Goal: Task Accomplishment & Management: Manage account settings

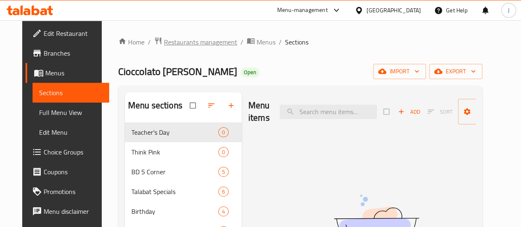
click at [220, 39] on span "Restaurants management" at bounding box center [200, 42] width 73 height 10
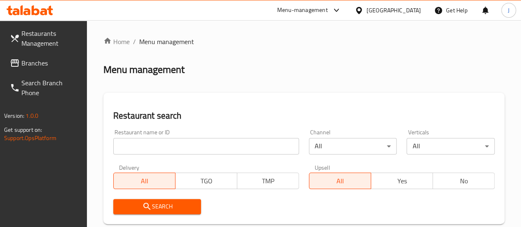
click at [188, 149] on input "search" at bounding box center [206, 146] width 186 height 16
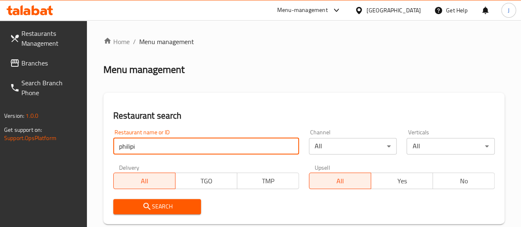
click button "Search" at bounding box center [157, 206] width 88 height 15
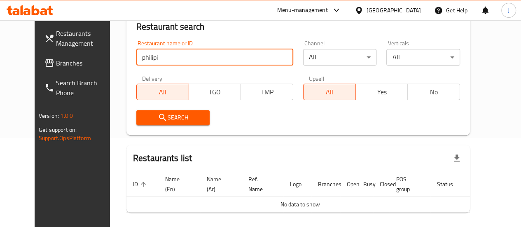
scroll to position [119, 0]
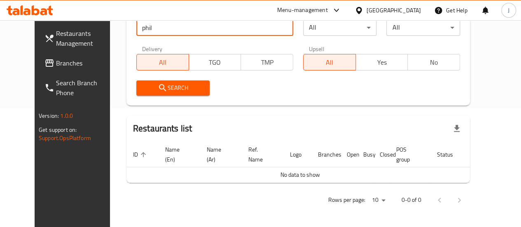
type input "phil"
click button "Search" at bounding box center [173, 87] width 74 height 15
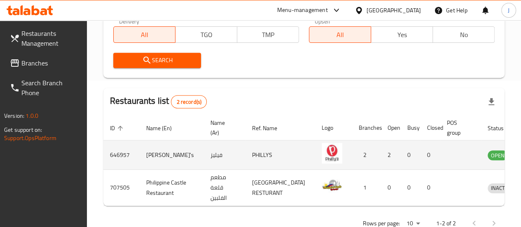
scroll to position [175, 0]
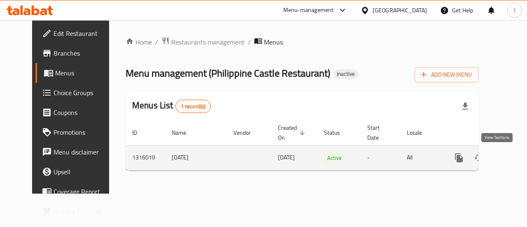
click at [508, 154] on link "enhanced table" at bounding box center [518, 158] width 20 height 20
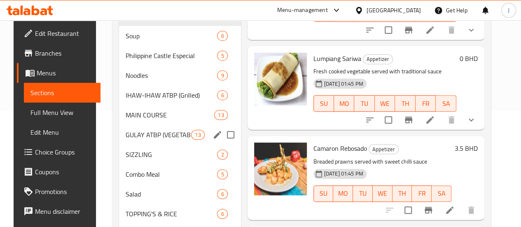
scroll to position [108, 0]
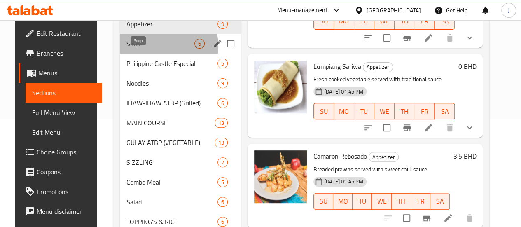
click at [140, 49] on span "Soup" at bounding box center [160, 44] width 68 height 10
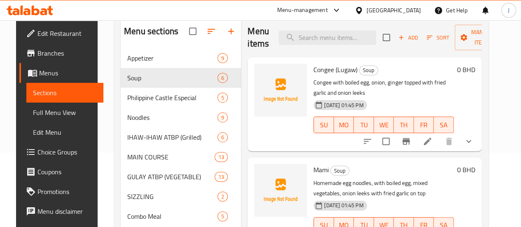
scroll to position [26, 0]
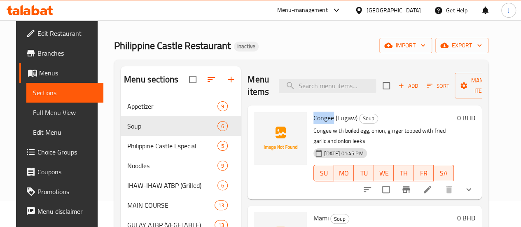
drag, startPoint x: 299, startPoint y: 117, endPoint x: 277, endPoint y: 114, distance: 22.0
click at [310, 114] on div "Congee (Lugaw) Soup Congee with boiled egg, onion, ginger topped with fried gar…" at bounding box center [383, 152] width 147 height 87
copy span "Congee"
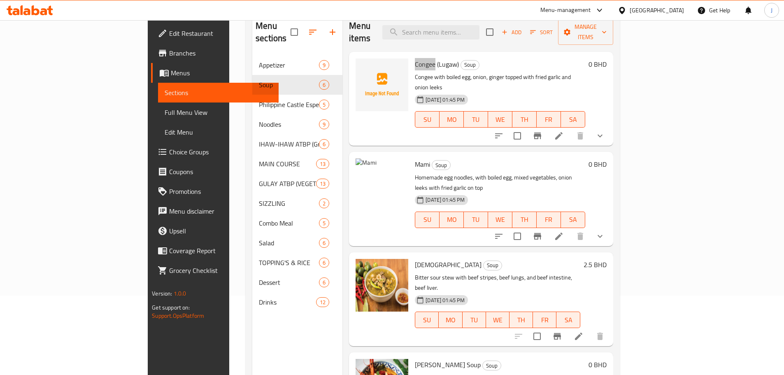
scroll to position [33, 0]
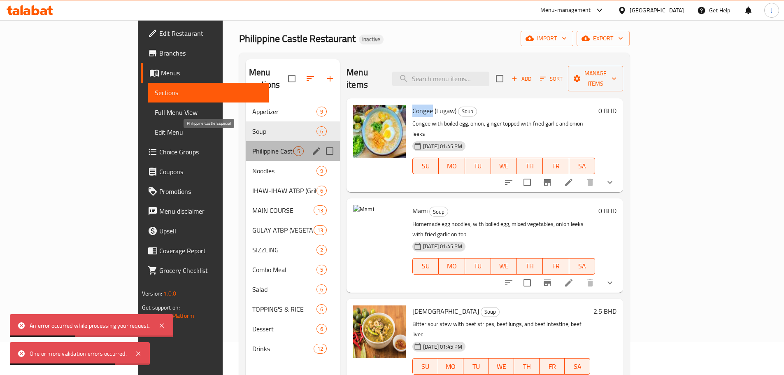
click at [252, 146] on span "Philippine Castle Especial" at bounding box center [272, 151] width 41 height 10
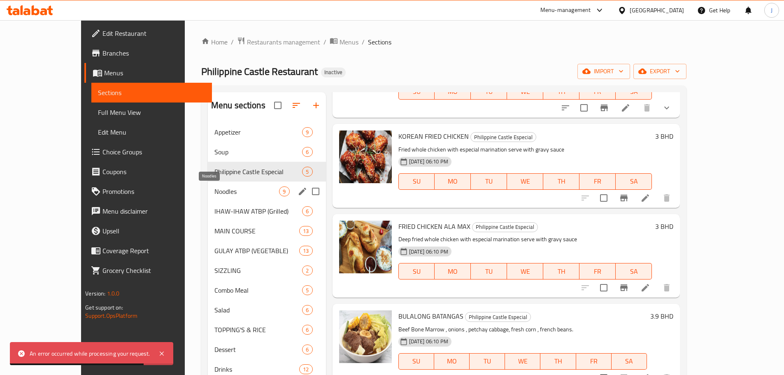
click at [214, 187] on span "Noodles" at bounding box center [246, 191] width 65 height 10
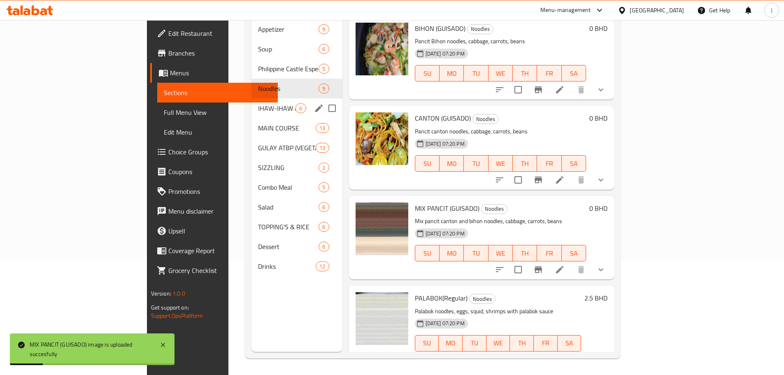
click at [252, 101] on div "IHAW-IHAW ATBP (Grilled) 6" at bounding box center [297, 108] width 91 height 20
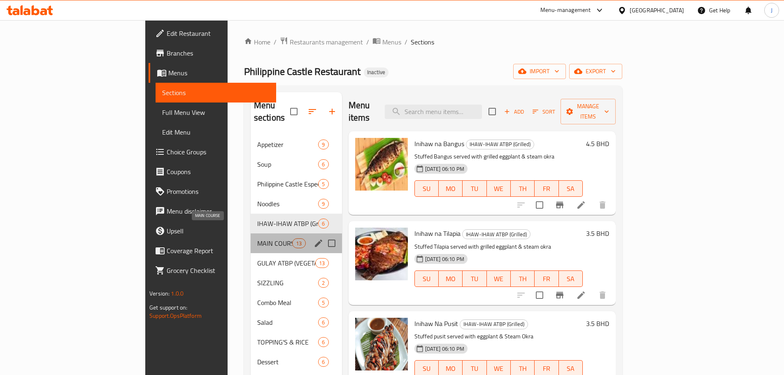
click at [257, 226] on span "MAIN COURSE" at bounding box center [274, 243] width 35 height 10
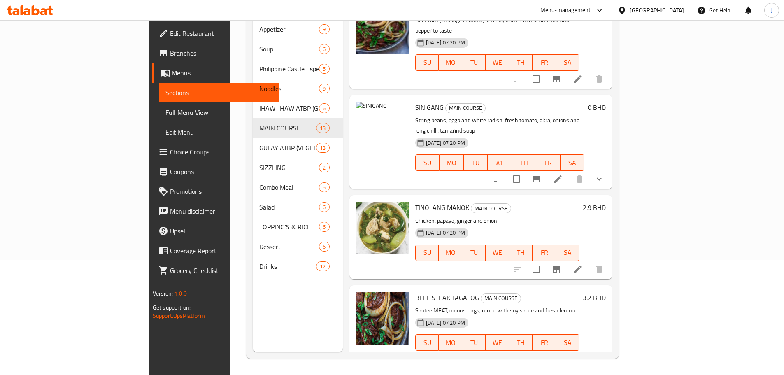
scroll to position [206, 0]
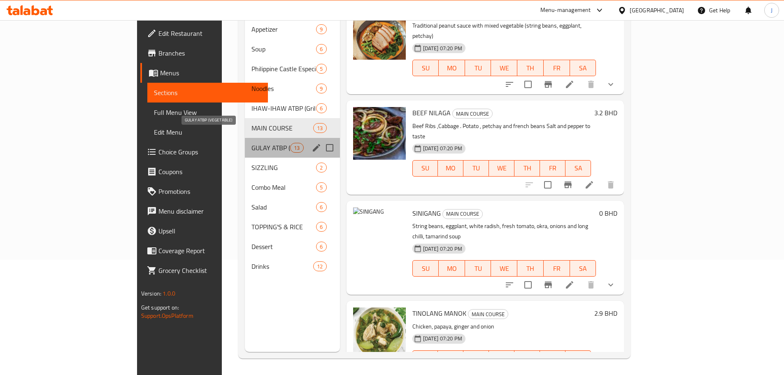
click at [252, 143] on span "GULAY ATBP (VEGETABLE)" at bounding box center [271, 148] width 39 height 10
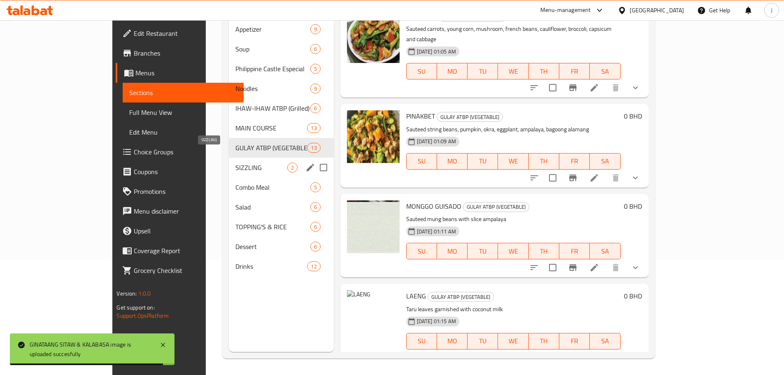
click at [235, 163] on span "SIZZLING" at bounding box center [261, 168] width 52 height 10
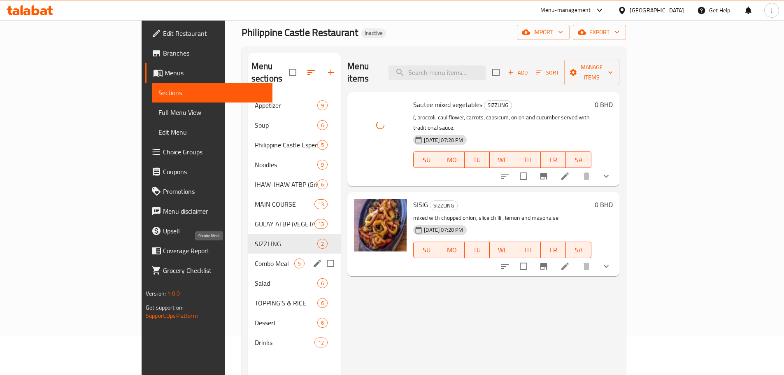
scroll to position [41, 0]
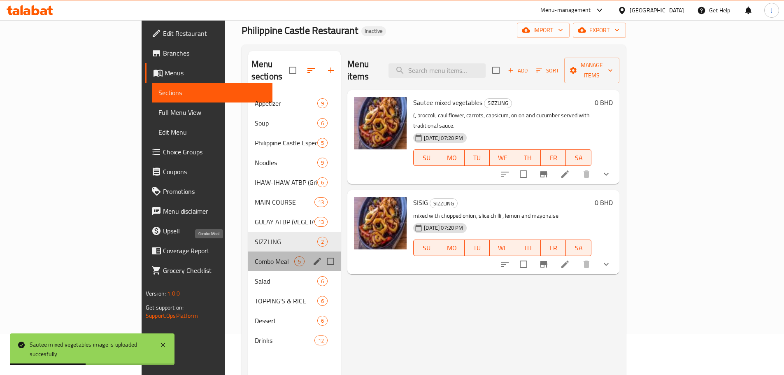
click at [255, 226] on span "Combo Meal" at bounding box center [275, 261] width 40 height 10
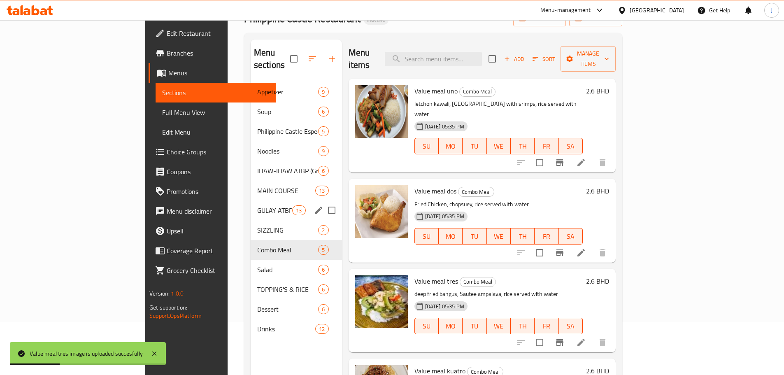
scroll to position [115, 0]
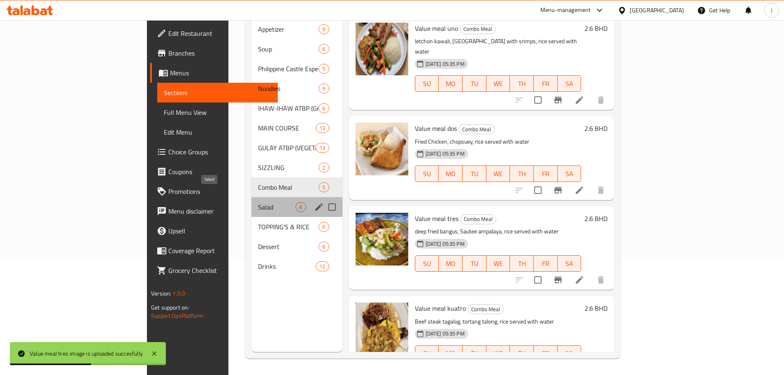
click at [258, 202] on span "Salad" at bounding box center [276, 207] width 37 height 10
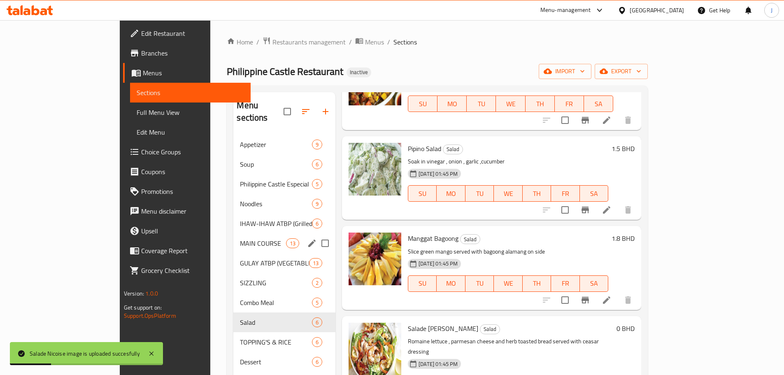
scroll to position [115, 0]
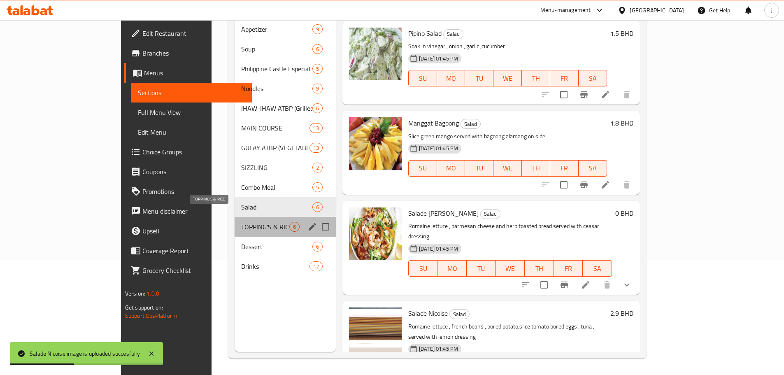
click at [241, 222] on span "TOPPING'S & RICE" at bounding box center [265, 227] width 48 height 10
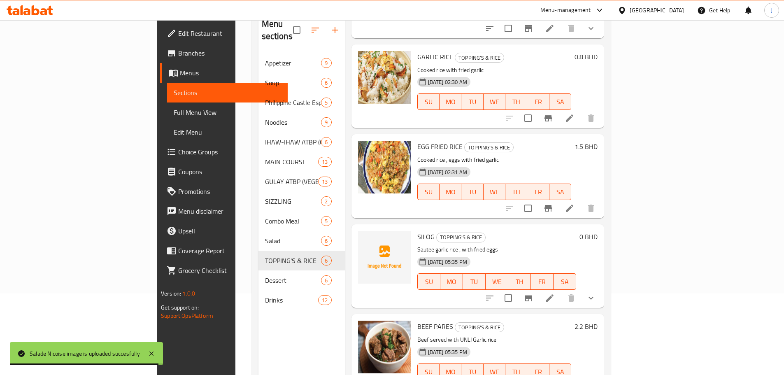
scroll to position [115, 0]
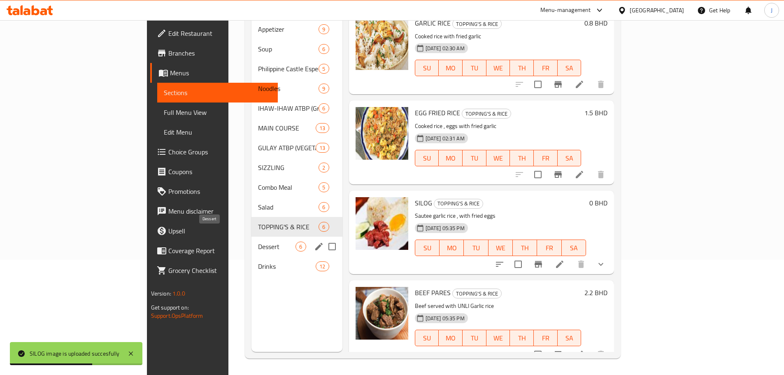
click at [258, 226] on span "Dessert" at bounding box center [276, 247] width 37 height 10
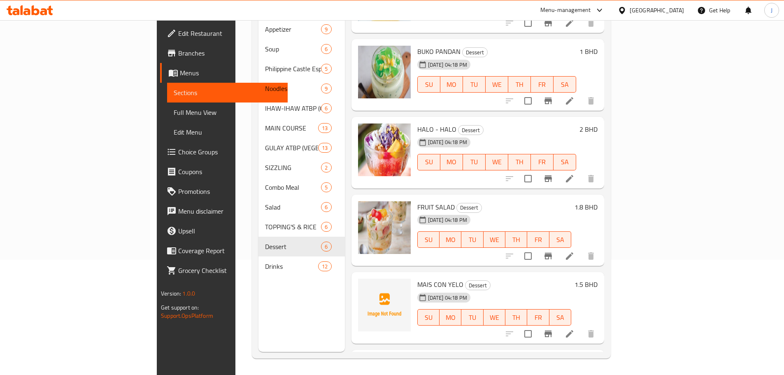
scroll to position [111, 0]
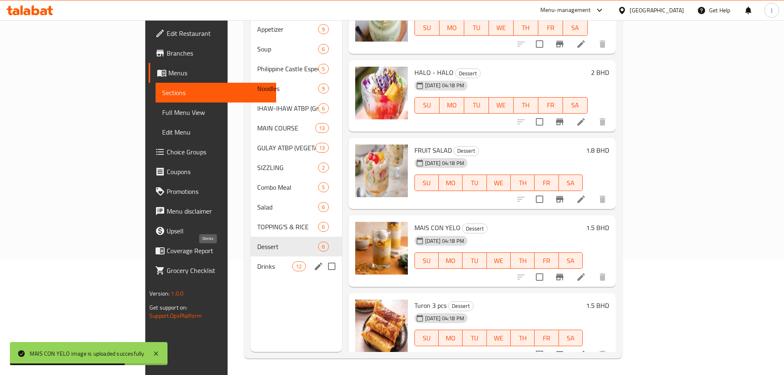
click at [257, 226] on span "Drinks" at bounding box center [274, 266] width 35 height 10
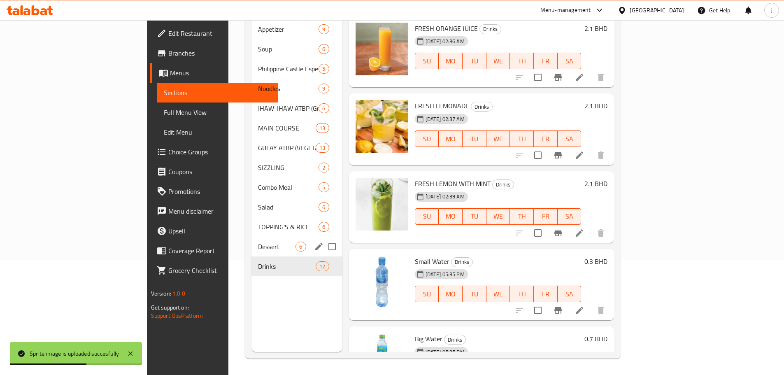
click at [258, 226] on span "Dessert" at bounding box center [276, 247] width 37 height 10
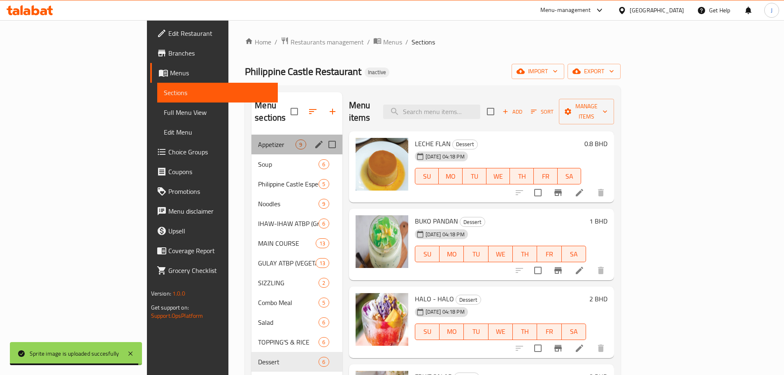
click at [252, 139] on div "Appetizer 9" at bounding box center [297, 145] width 91 height 20
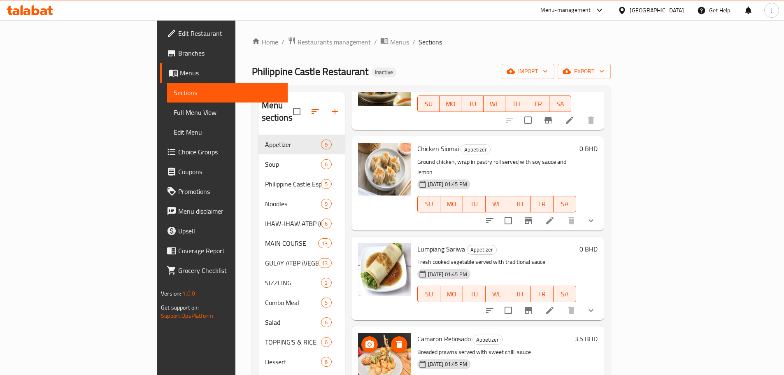
scroll to position [115, 0]
